Goal: Information Seeking & Learning: Understand process/instructions

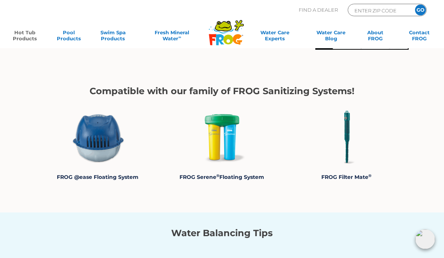
click at [97, 147] on img at bounding box center [97, 137] width 56 height 56
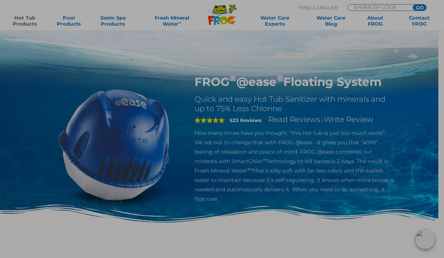
scroll to position [258, 0]
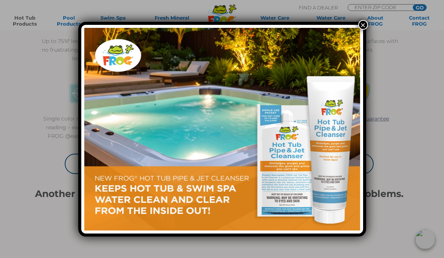
click at [363, 27] on button "×" at bounding box center [364, 25] width 10 height 10
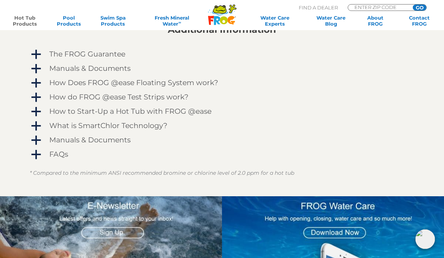
scroll to position [641, 0]
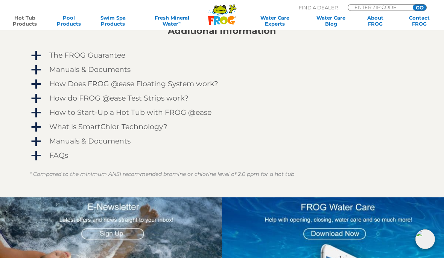
click at [35, 114] on span "a" at bounding box center [36, 112] width 11 height 11
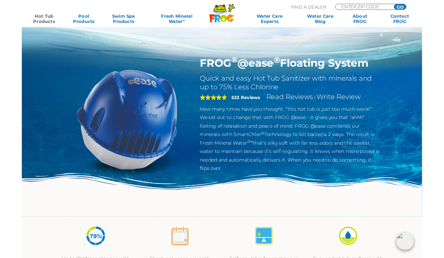
scroll to position [667, 0]
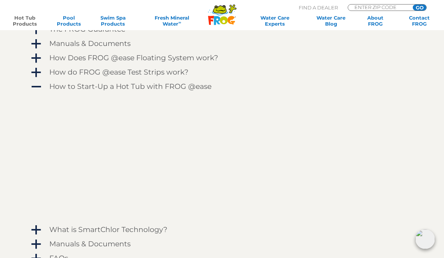
click at [40, 229] on span "a" at bounding box center [36, 229] width 11 height 11
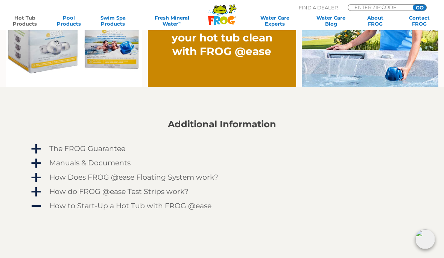
scroll to position [545, 0]
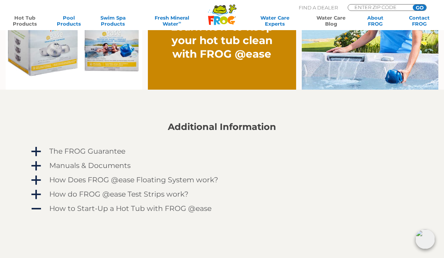
click at [330, 24] on link "Water Care Blog" at bounding box center [331, 21] width 34 height 12
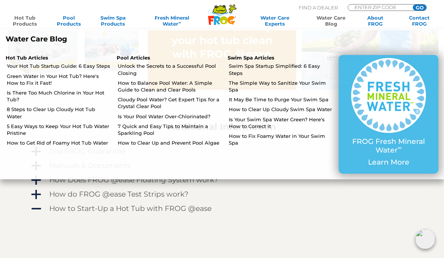
click at [15, 68] on link "Your Hot Tub Startup Guide: 6 Easy Steps" at bounding box center [59, 66] width 104 height 7
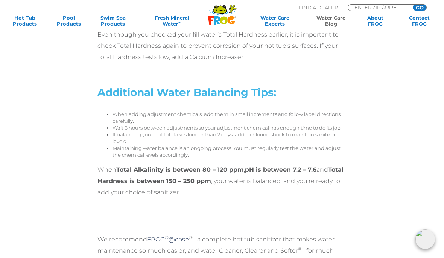
scroll to position [2092, 0]
